Goal: Navigation & Orientation: Find specific page/section

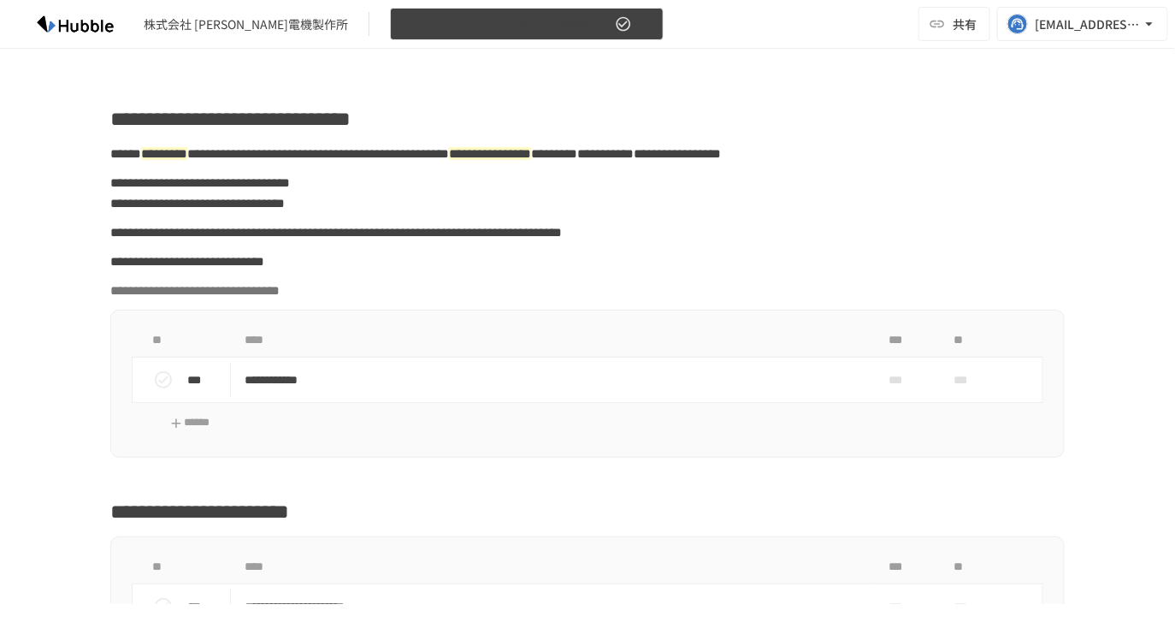
click at [635, 27] on icon "button" at bounding box center [643, 23] width 17 height 17
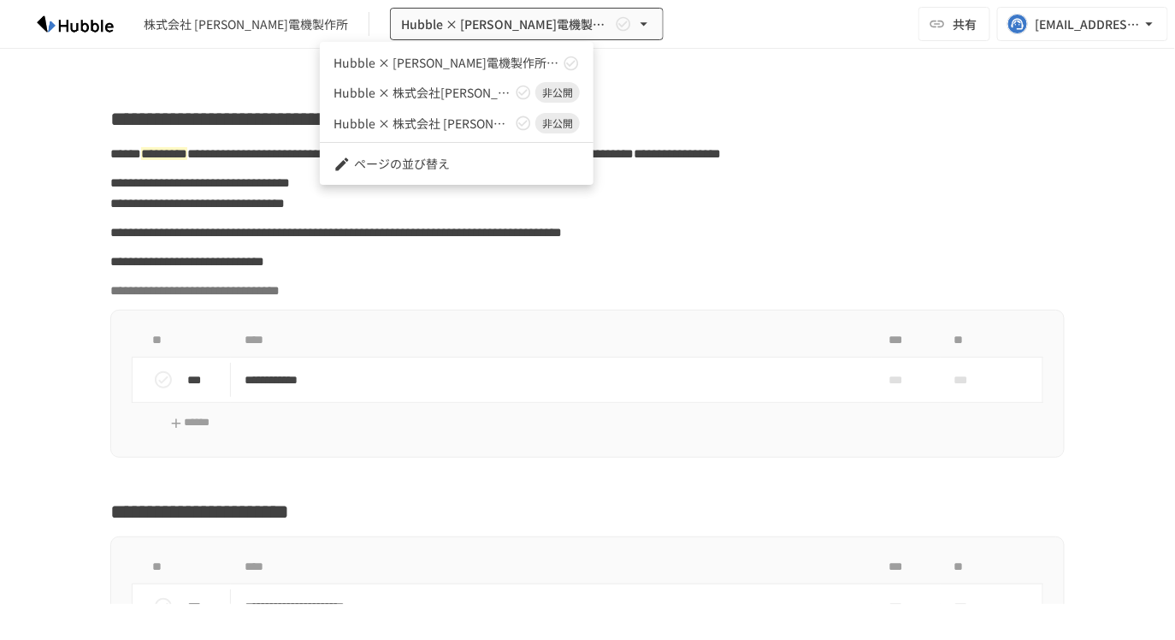
click at [728, 70] on div at bounding box center [587, 320] width 1175 height 640
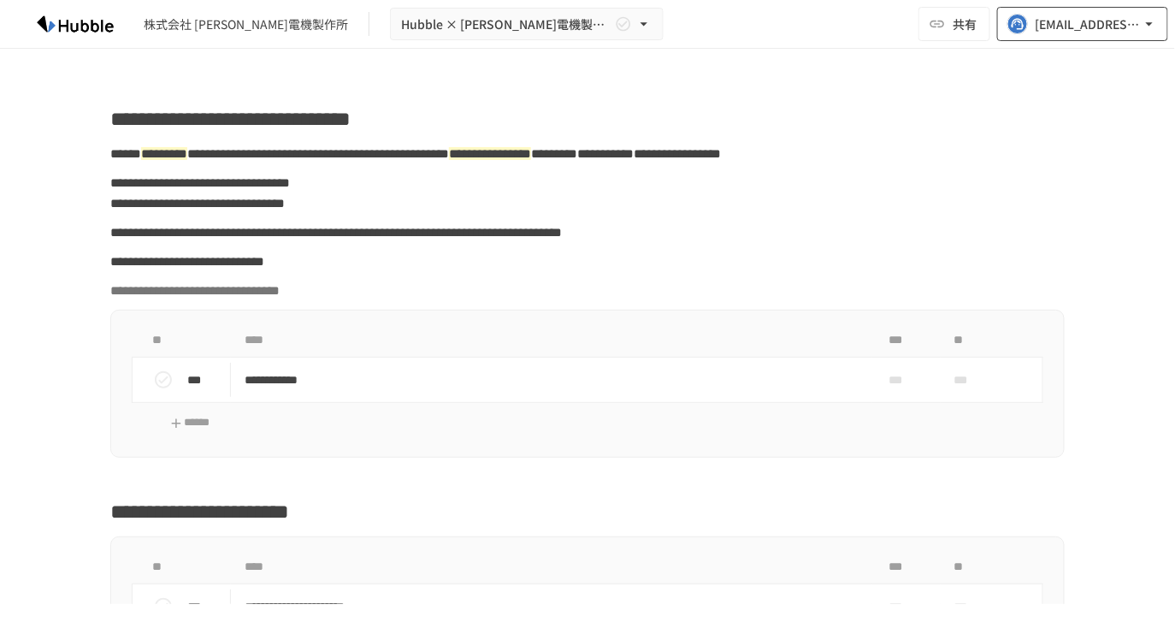
click at [1157, 23] on icon "button" at bounding box center [1149, 23] width 17 height 17
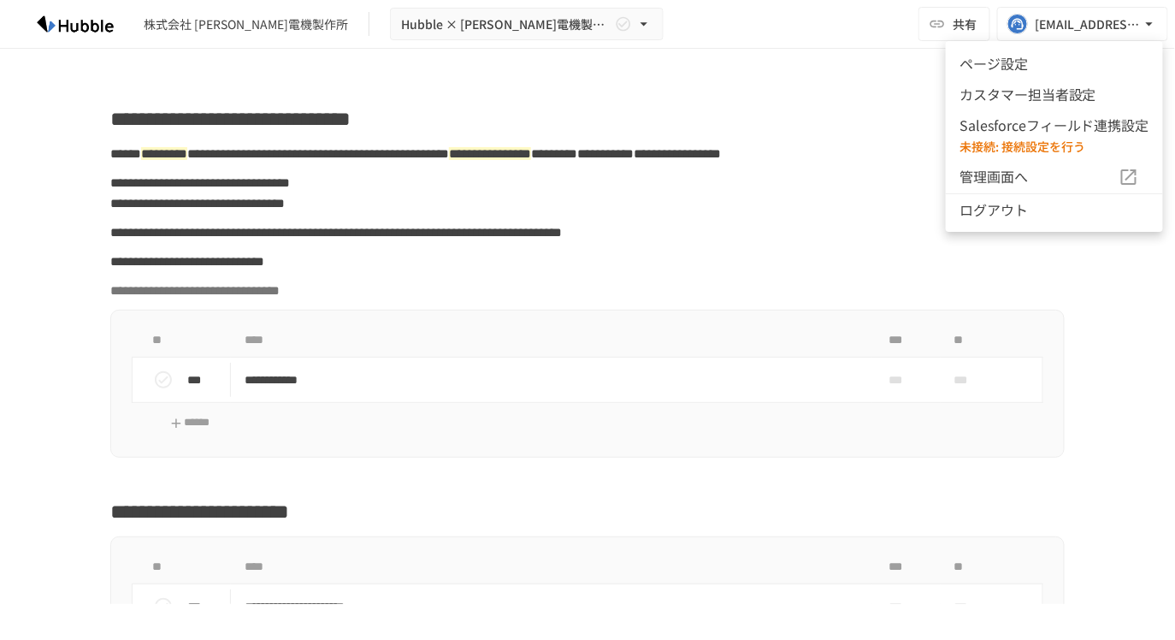
click at [1033, 62] on li "ページ設定" at bounding box center [1054, 63] width 217 height 31
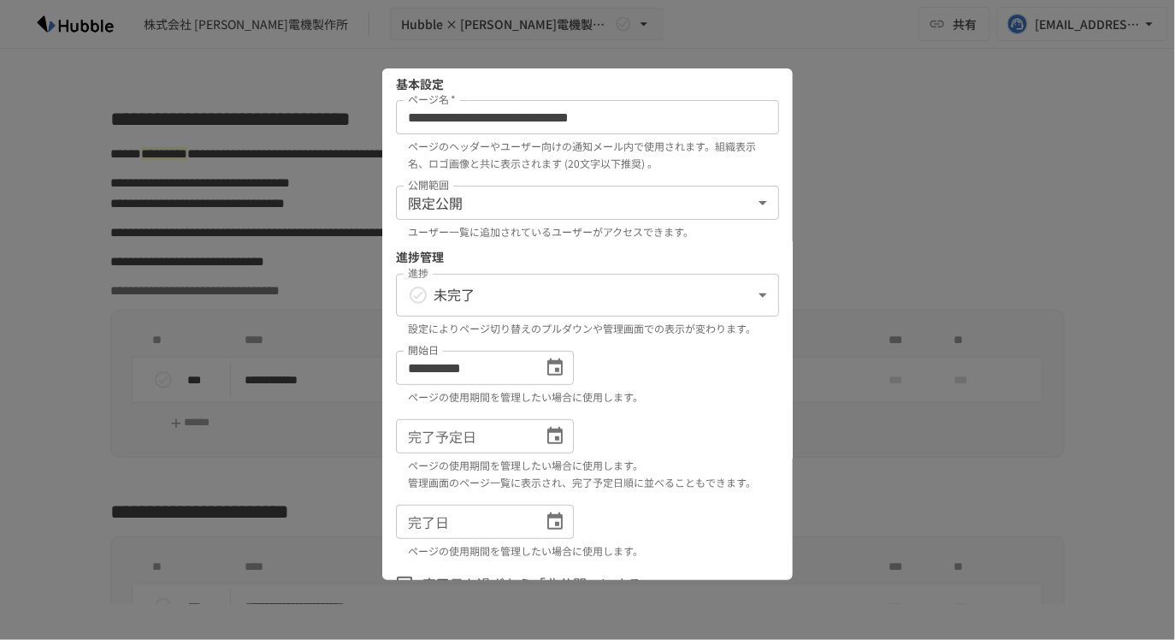
scroll to position [13, 0]
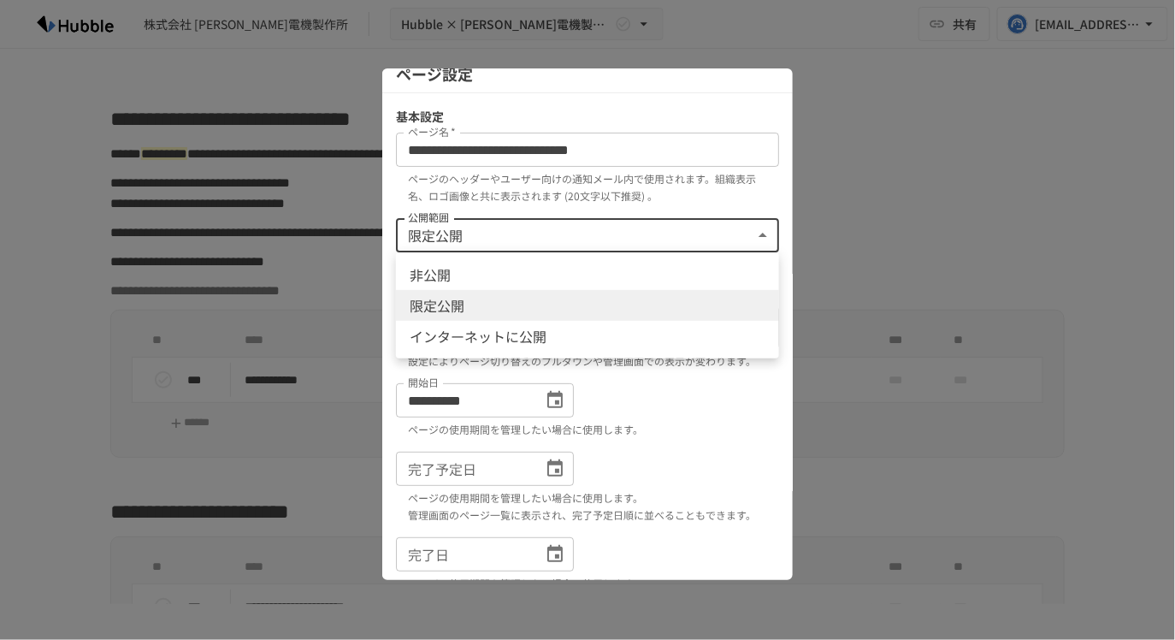
click at [658, 235] on body "**********" at bounding box center [587, 302] width 1175 height 604
click at [828, 233] on div at bounding box center [587, 320] width 1175 height 640
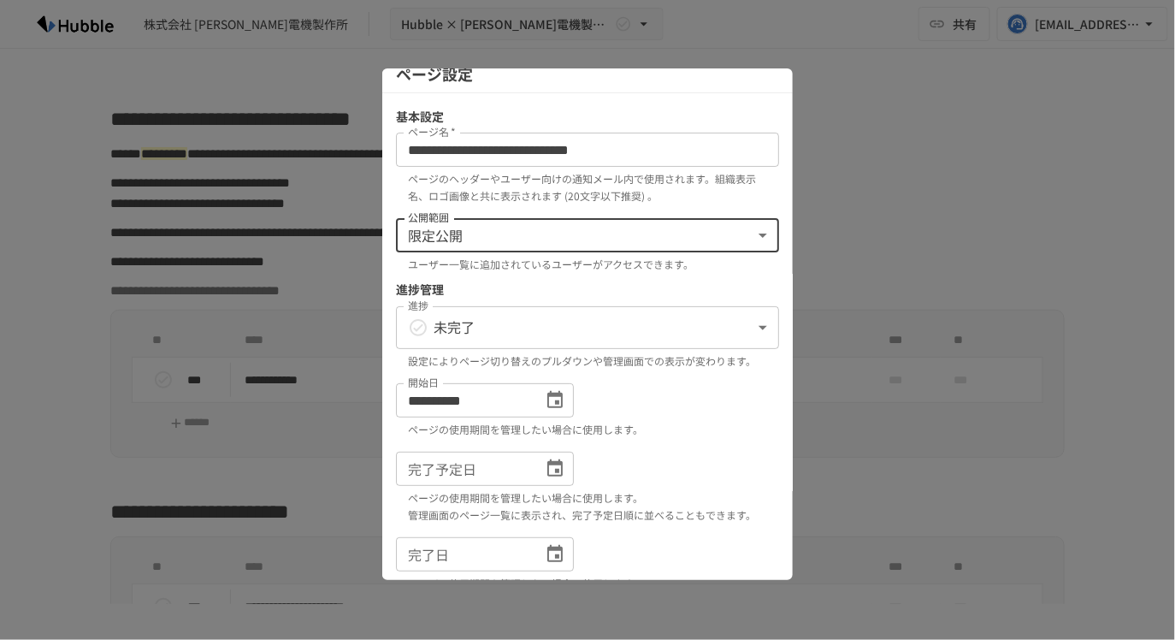
click at [810, 285] on div at bounding box center [587, 320] width 1175 height 640
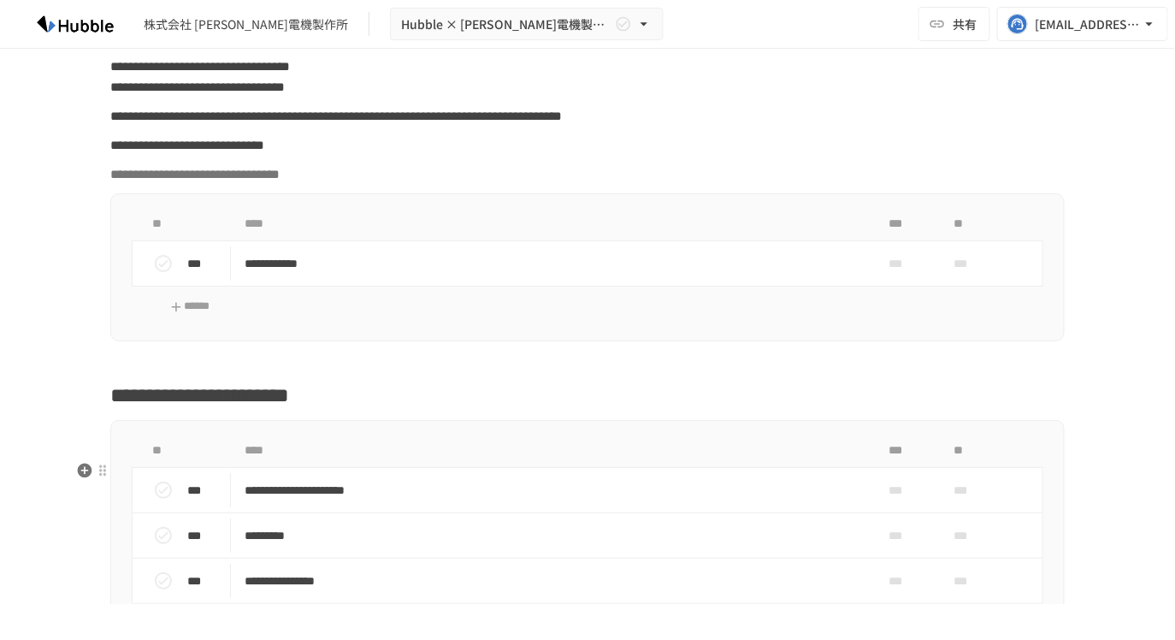
scroll to position [0, 0]
